Goal: Task Accomplishment & Management: Manage account settings

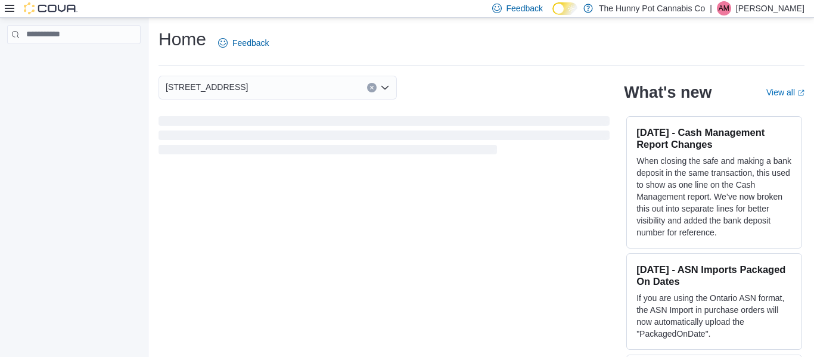
click at [7, 10] on icon at bounding box center [10, 9] width 10 height 10
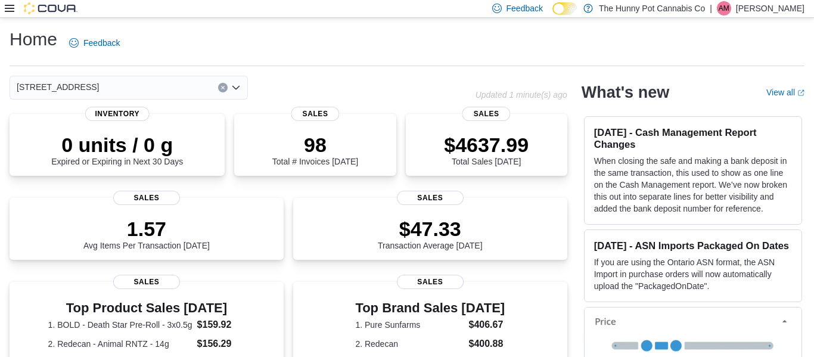
click at [13, 8] on icon at bounding box center [10, 8] width 10 height 7
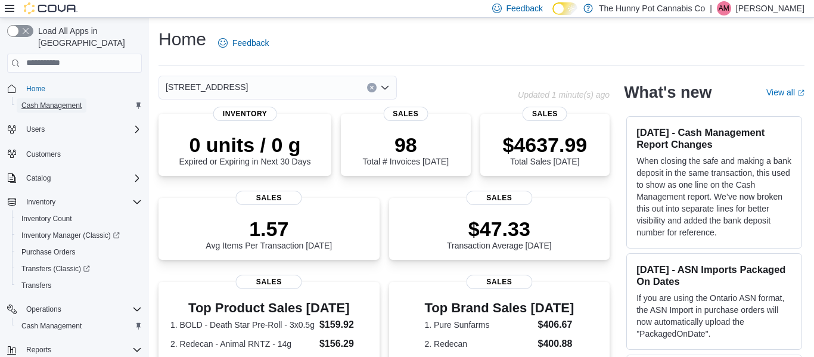
click at [82, 98] on span "Cash Management" at bounding box center [51, 105] width 60 height 14
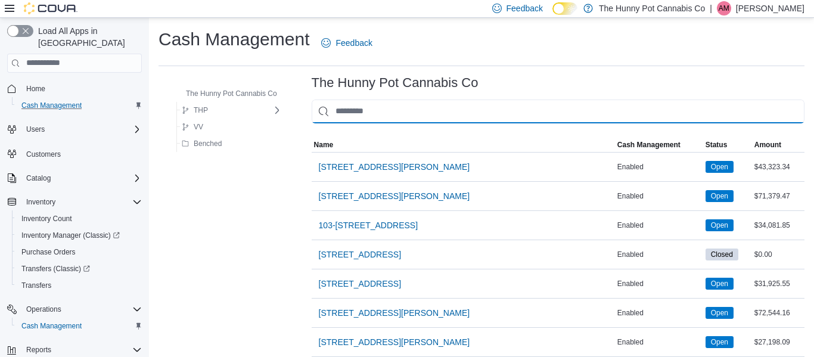
click at [404, 107] on input "This is a search bar. As you type, the results lower in the page will automatic…" at bounding box center [558, 112] width 493 height 24
type input "**"
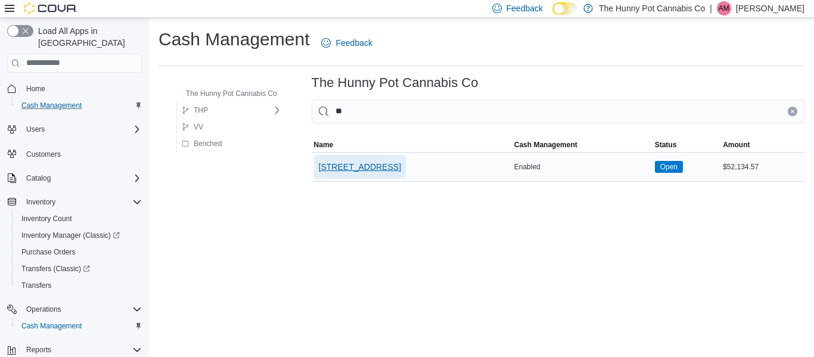
click at [368, 173] on span "[STREET_ADDRESS]" at bounding box center [360, 167] width 82 height 24
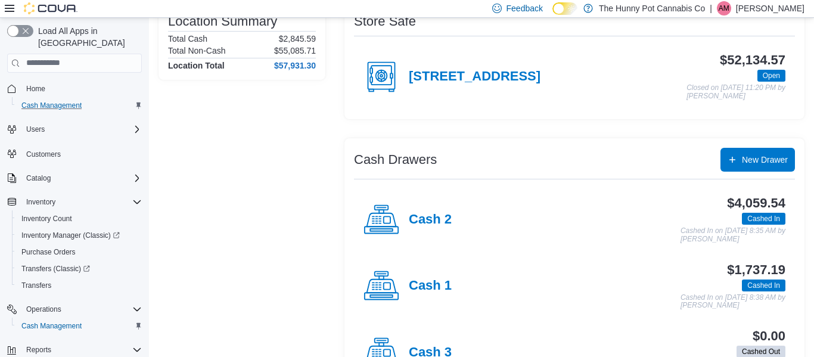
scroll to position [127, 0]
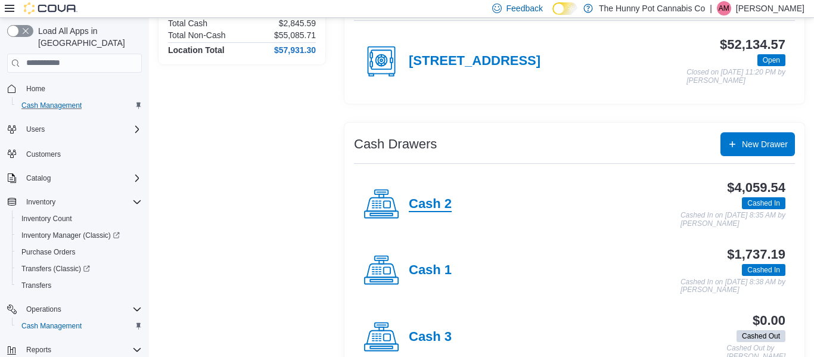
click at [431, 201] on h4 "Cash 2" at bounding box center [430, 204] width 43 height 15
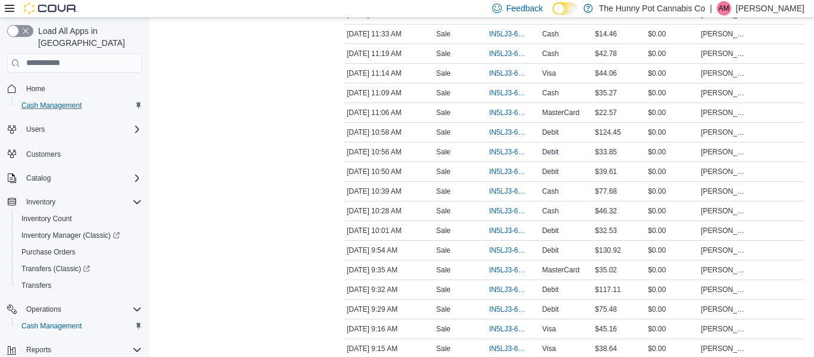
scroll to position [1394, 0]
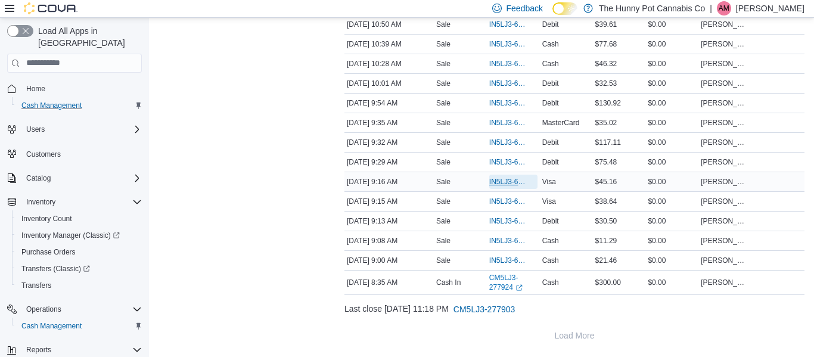
click at [494, 182] on span "IN5LJ3-6139113" at bounding box center [507, 182] width 36 height 10
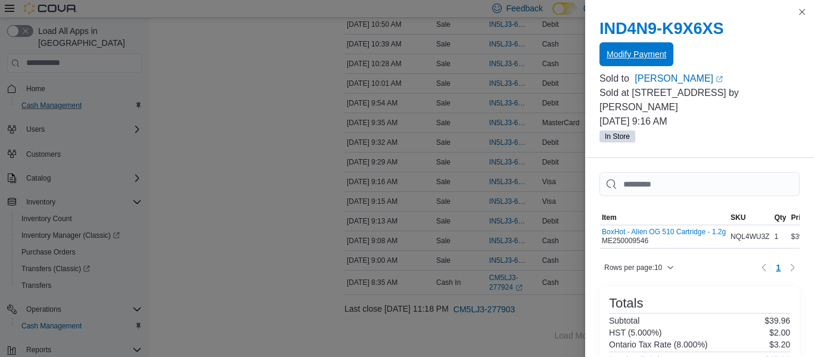
click at [637, 47] on span "Modify Payment" at bounding box center [637, 54] width 60 height 24
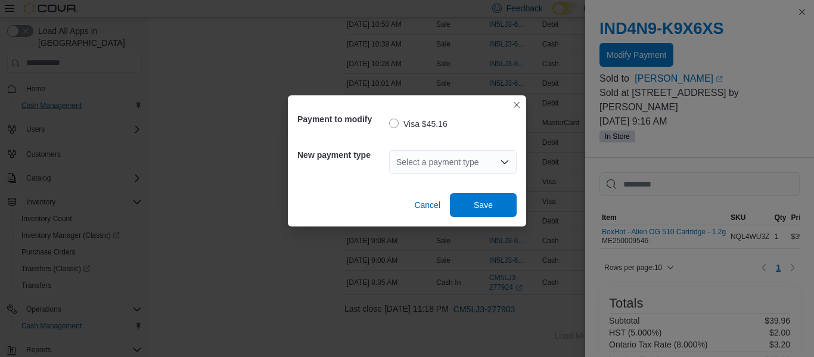
click at [439, 161] on div "Select a payment type" at bounding box center [453, 162] width 128 height 24
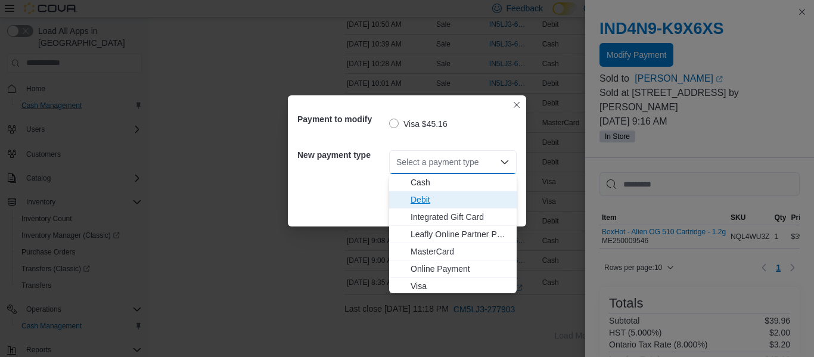
click at [435, 196] on span "Debit" at bounding box center [460, 200] width 99 height 12
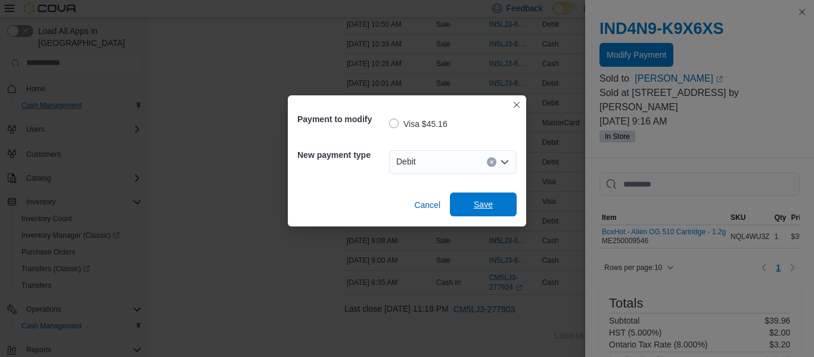
click at [476, 204] on span "Save" at bounding box center [483, 204] width 19 height 12
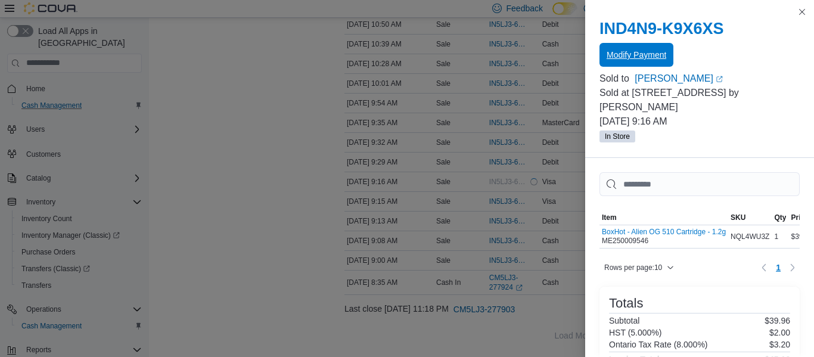
scroll to position [0, 0]
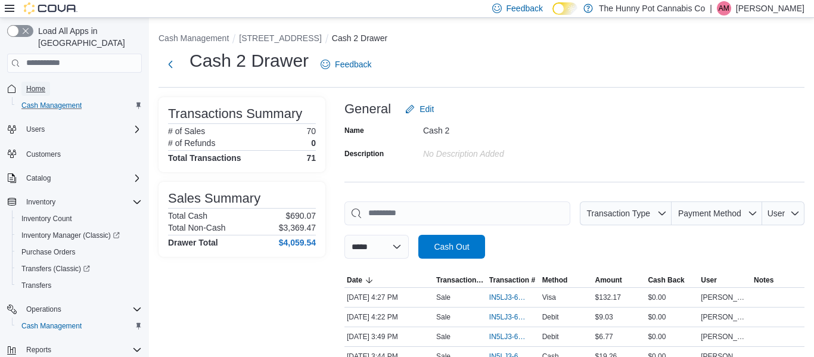
click at [32, 82] on span "Home" at bounding box center [35, 89] width 19 height 14
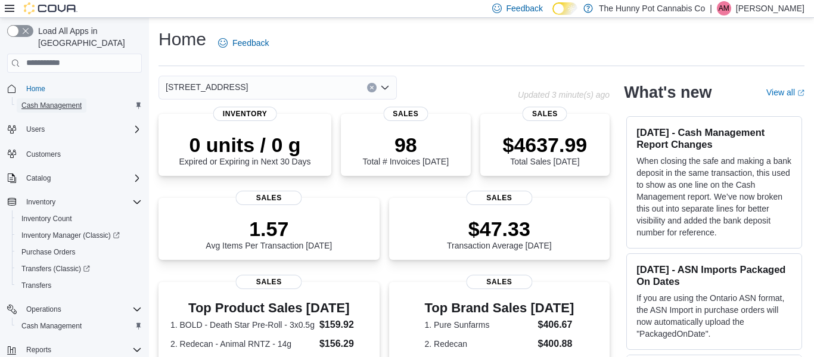
click at [57, 101] on span "Cash Management" at bounding box center [51, 105] width 60 height 14
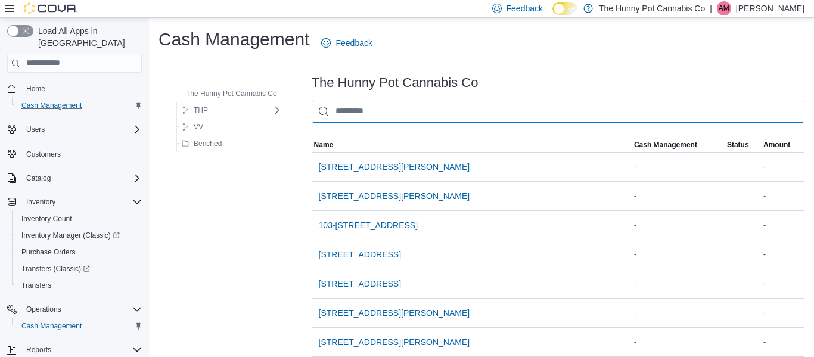
click at [402, 112] on input "This is a search bar. As you type, the results lower in the page will automatic…" at bounding box center [558, 112] width 493 height 24
type input "**"
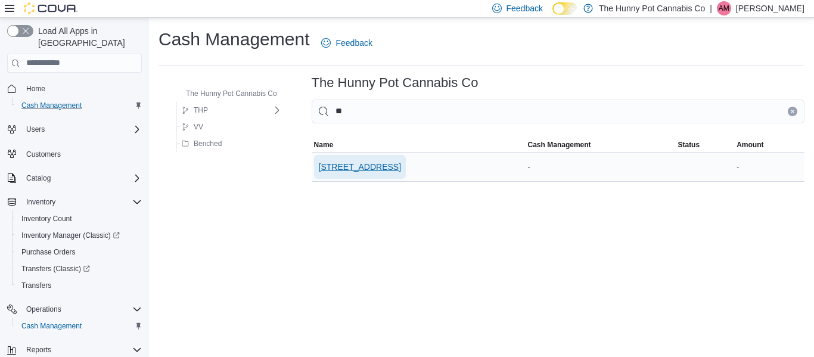
click at [382, 161] on span "[STREET_ADDRESS]" at bounding box center [360, 167] width 82 height 12
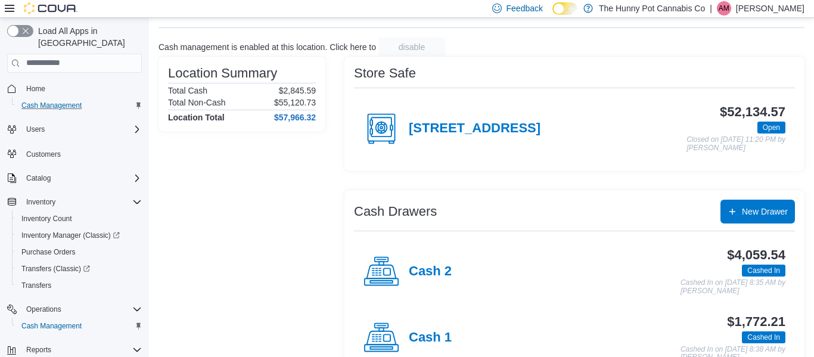
scroll to position [160, 0]
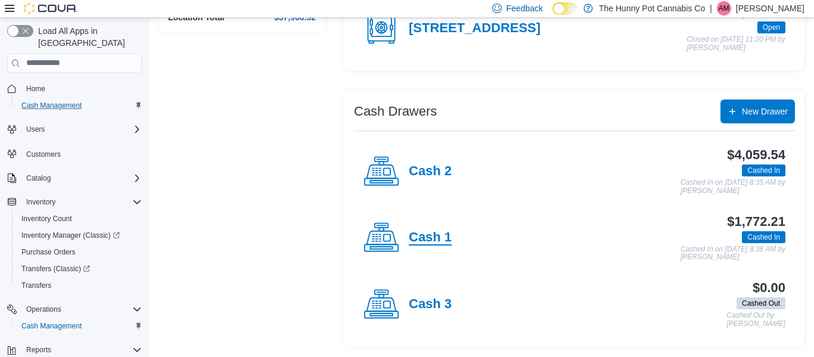
click at [418, 235] on h4 "Cash 1" at bounding box center [430, 237] width 43 height 15
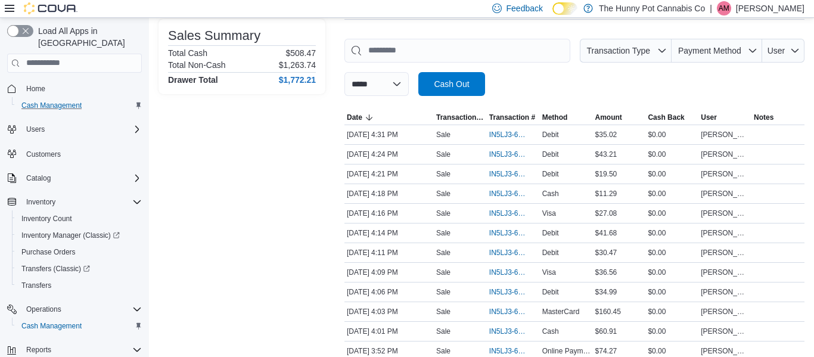
scroll to position [193, 0]
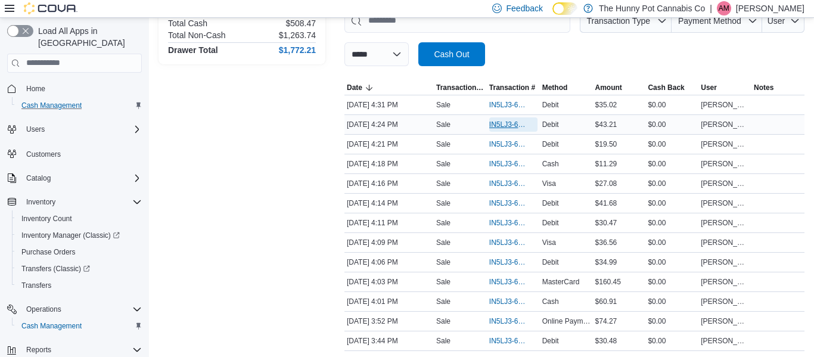
click at [505, 126] on span "IN5LJ3-6142355" at bounding box center [507, 125] width 36 height 10
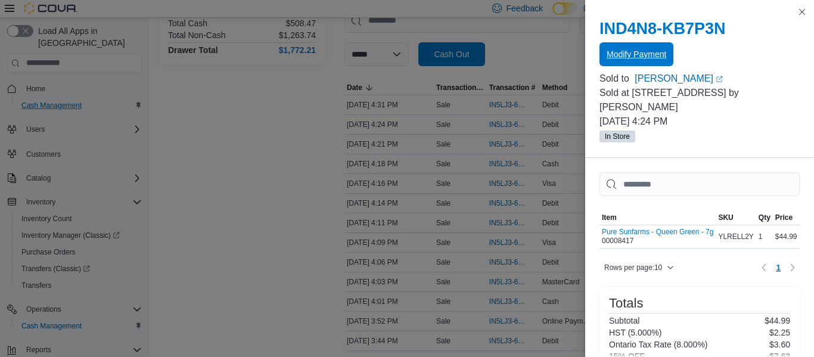
click at [635, 50] on span "Modify Payment" at bounding box center [637, 54] width 60 height 12
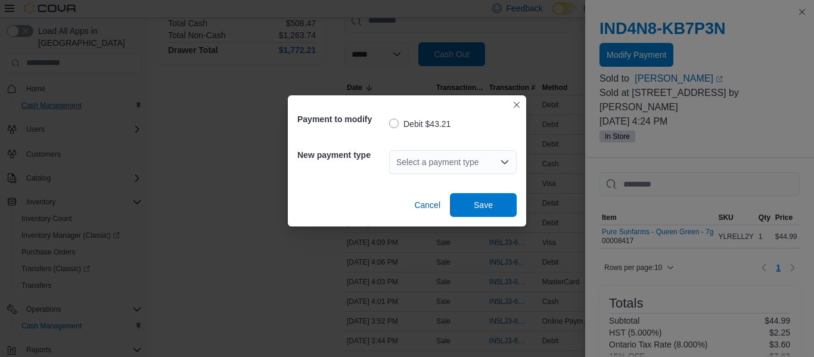
click at [439, 163] on div "Select a payment type" at bounding box center [453, 162] width 128 height 24
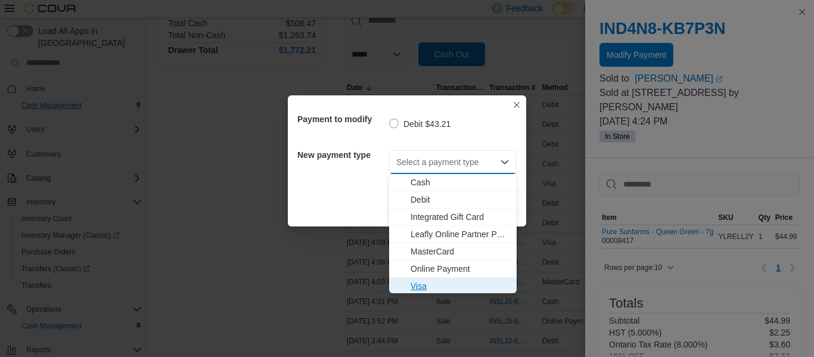
click at [417, 286] on span "Visa" at bounding box center [460, 286] width 99 height 12
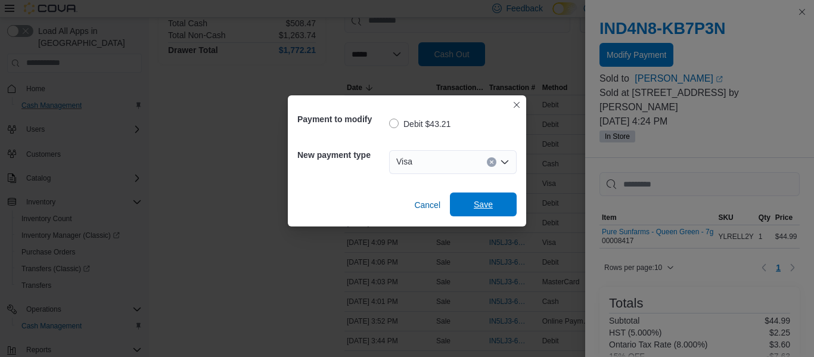
click at [493, 212] on span "Save" at bounding box center [483, 205] width 52 height 24
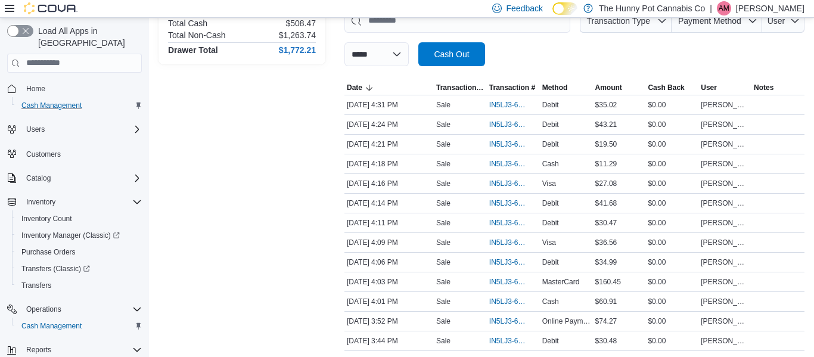
scroll to position [0, 0]
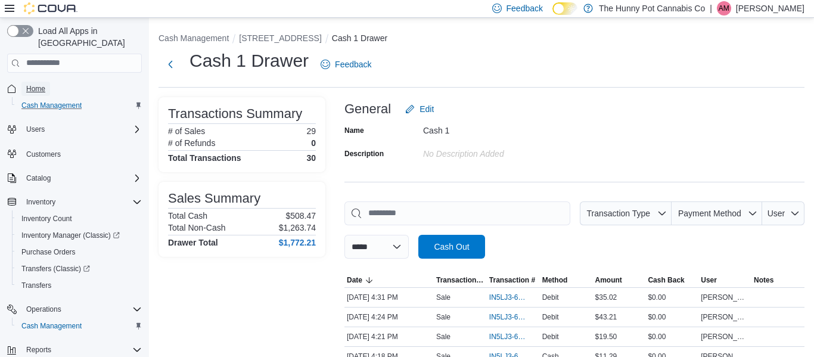
click at [28, 84] on span "Home" at bounding box center [35, 89] width 19 height 10
